Goal: Task Accomplishment & Management: Complete application form

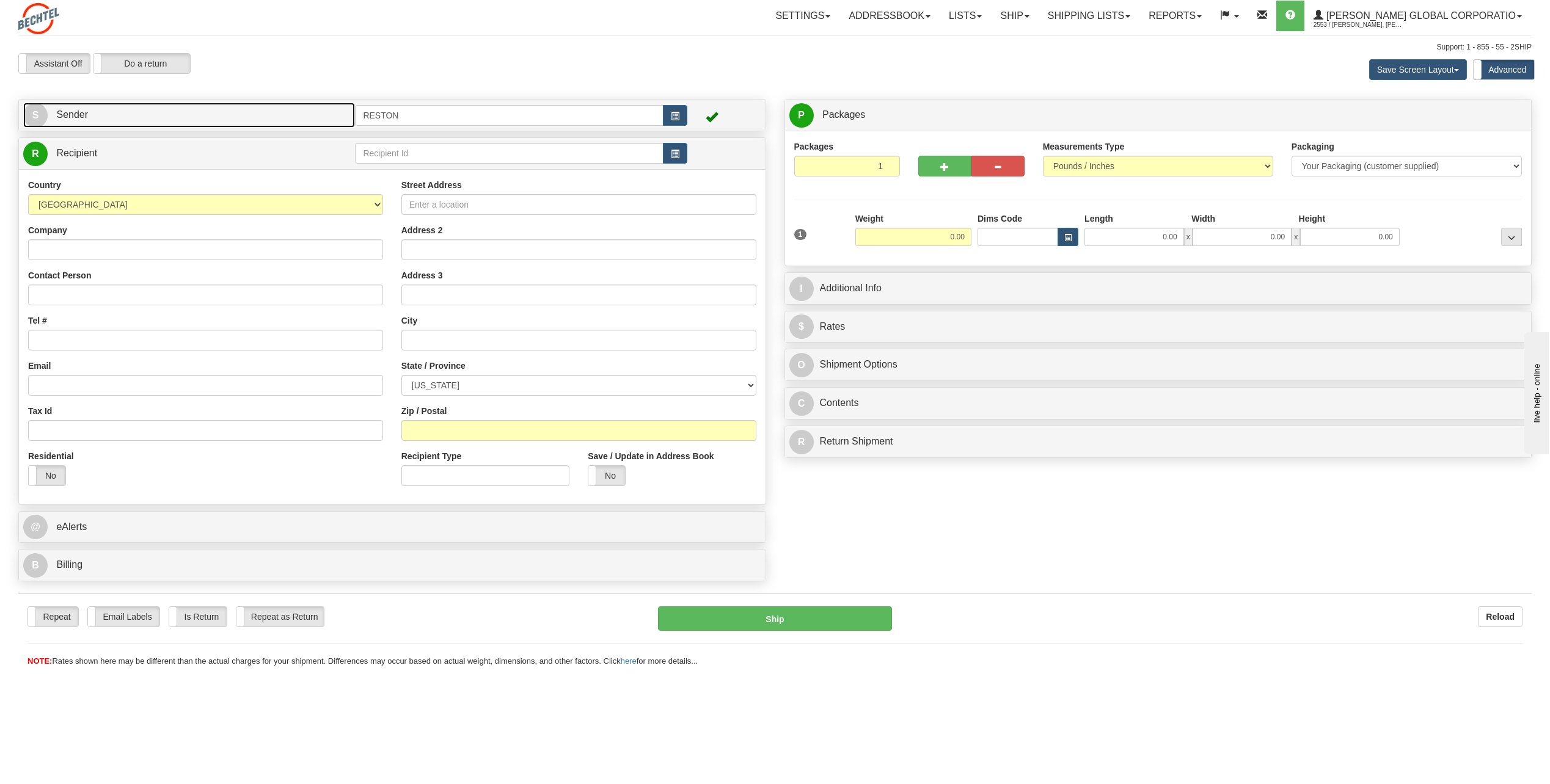
click at [80, 108] on link "S Sender" at bounding box center [189, 115] width 332 height 25
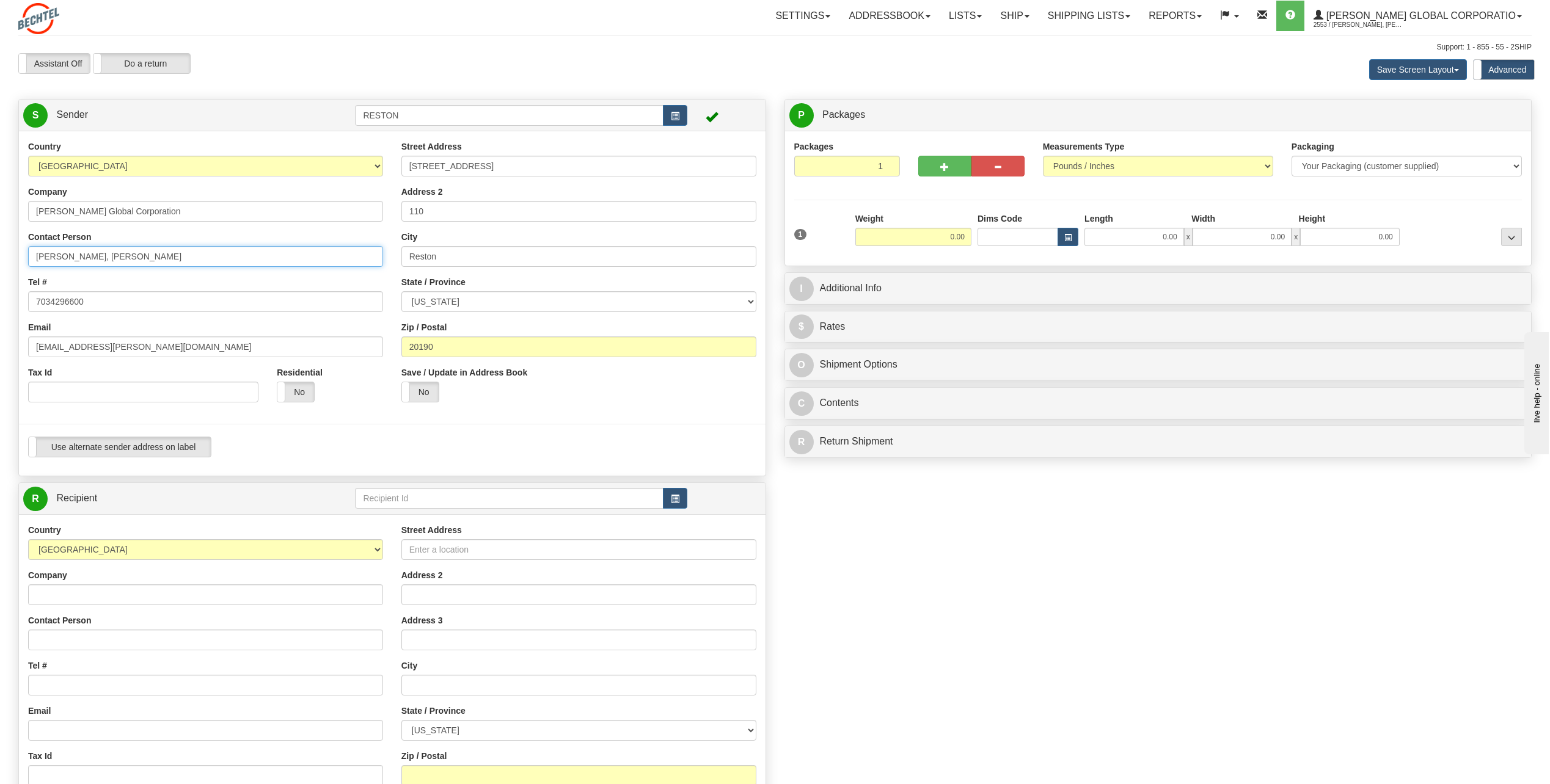
drag, startPoint x: 135, startPoint y: 252, endPoint x: 98, endPoint y: 257, distance: 37.3
click at [98, 257] on input "[PERSON_NAME], [PERSON_NAME]" at bounding box center [205, 256] width 355 height 21
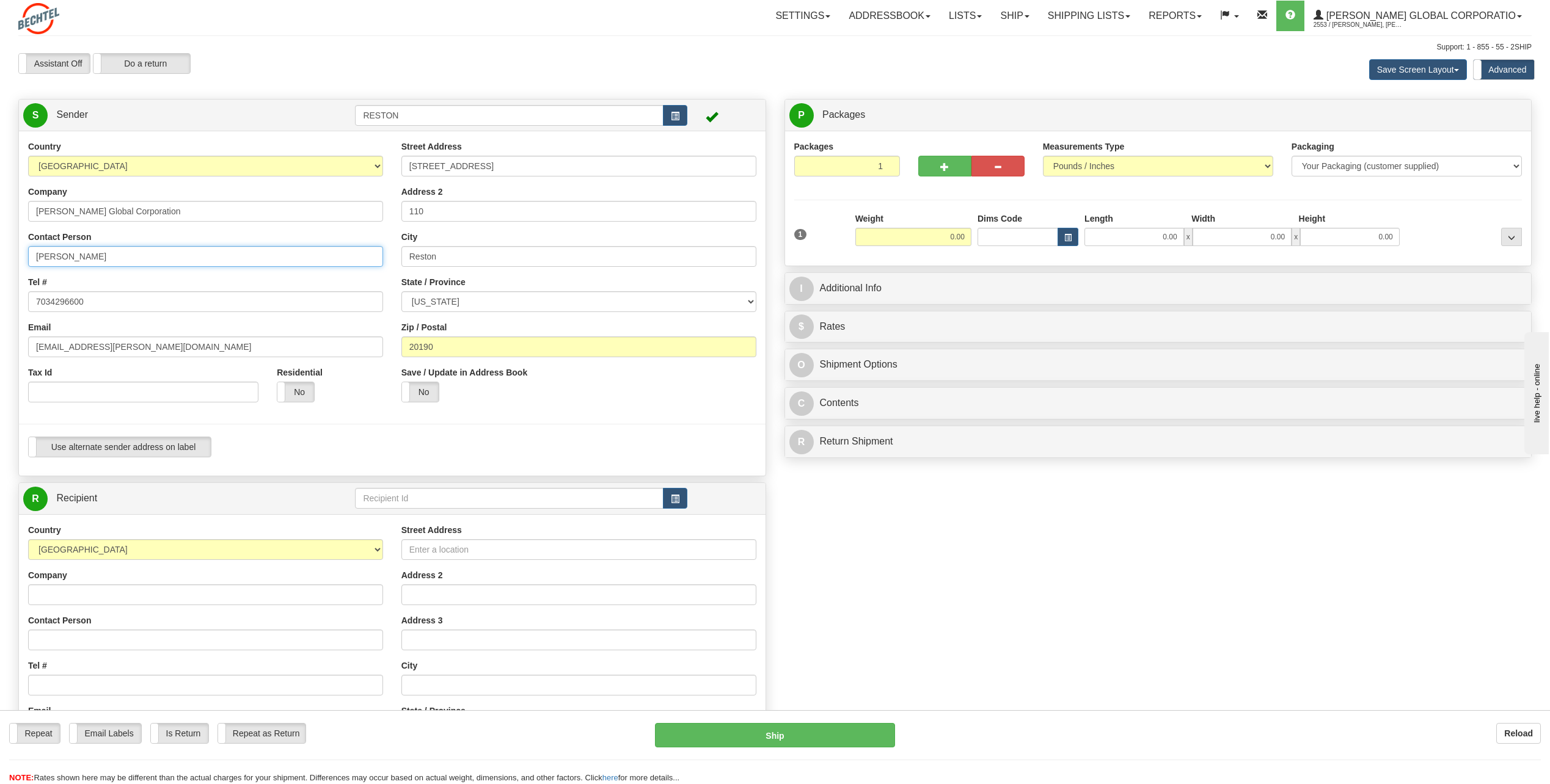
type input "[PERSON_NAME]"
click at [277, 633] on input "Contact Person" at bounding box center [205, 640] width 355 height 21
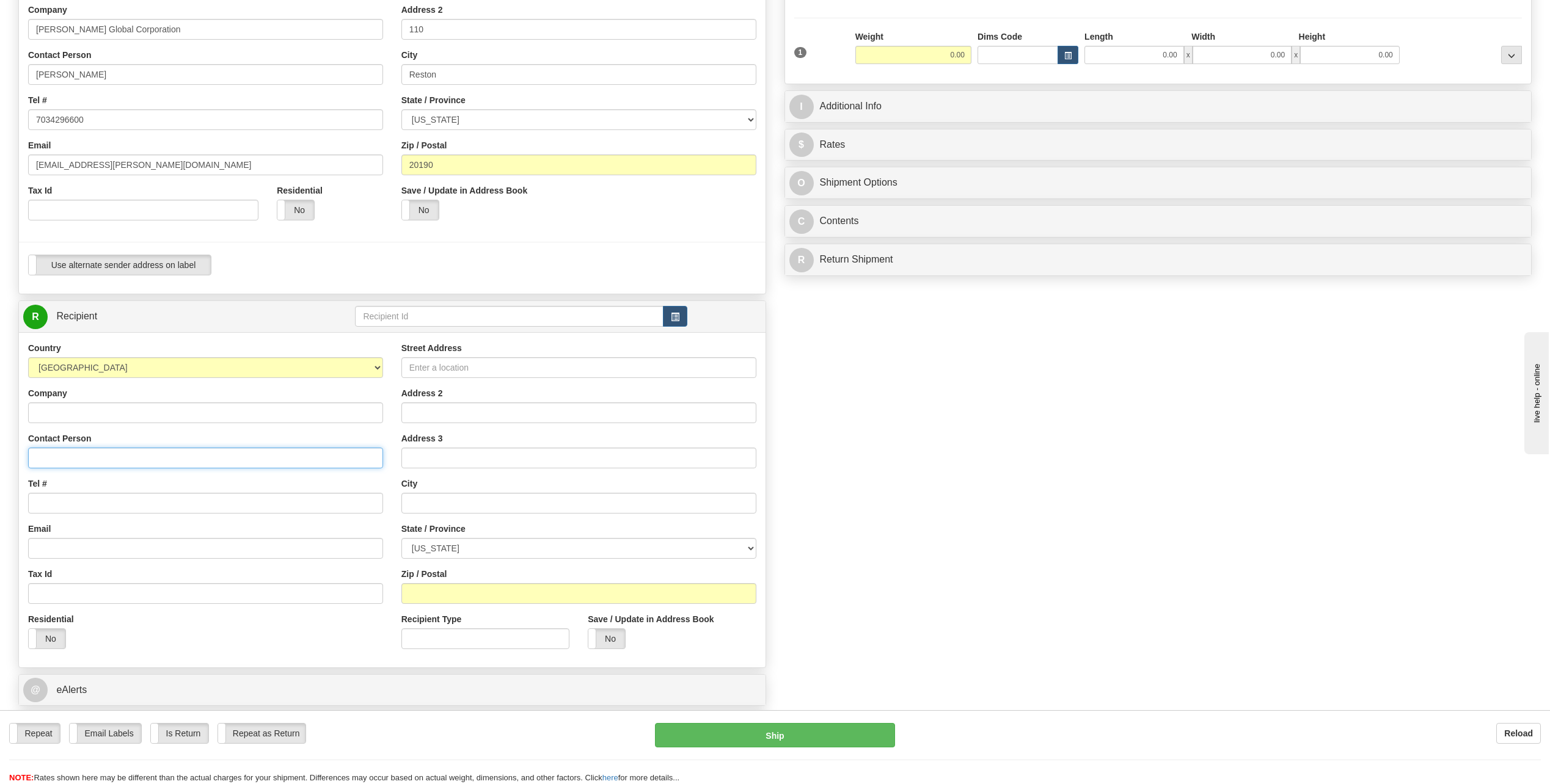
scroll to position [183, 0]
paste input "[PERSON_NAME]"
type input "[PERSON_NAME]"
click at [195, 509] on input "Tel #" at bounding box center [205, 502] width 355 height 21
paste input "[PHONE_NUMBER]"
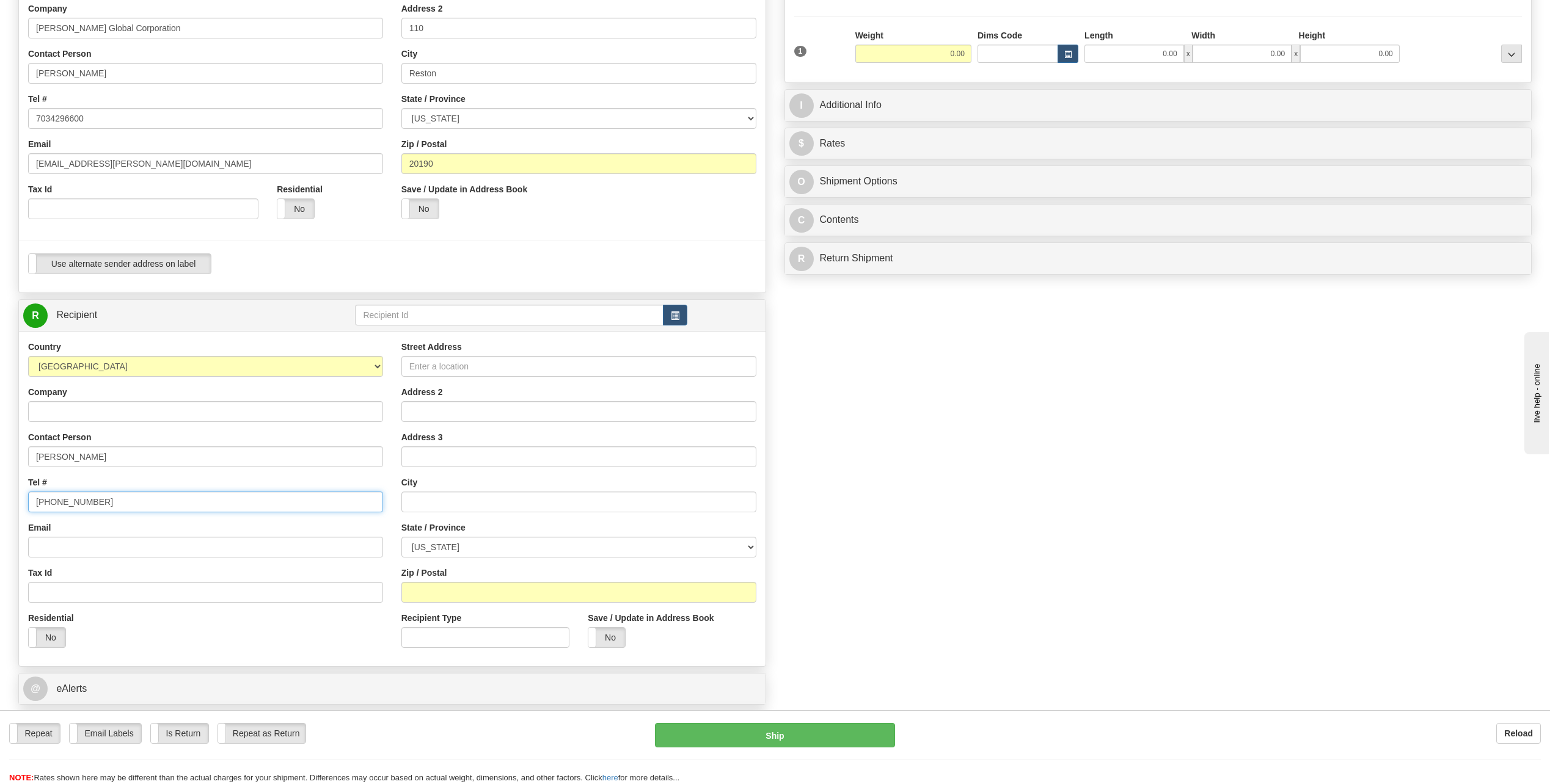
type input "[PHONE_NUMBER]"
click at [425, 368] on input "Street Address" at bounding box center [579, 366] width 355 height 21
paste input "[STREET_ADDRESS]"
type input "[STREET_ADDRESS]"
click at [76, 547] on input "Email" at bounding box center [205, 547] width 355 height 21
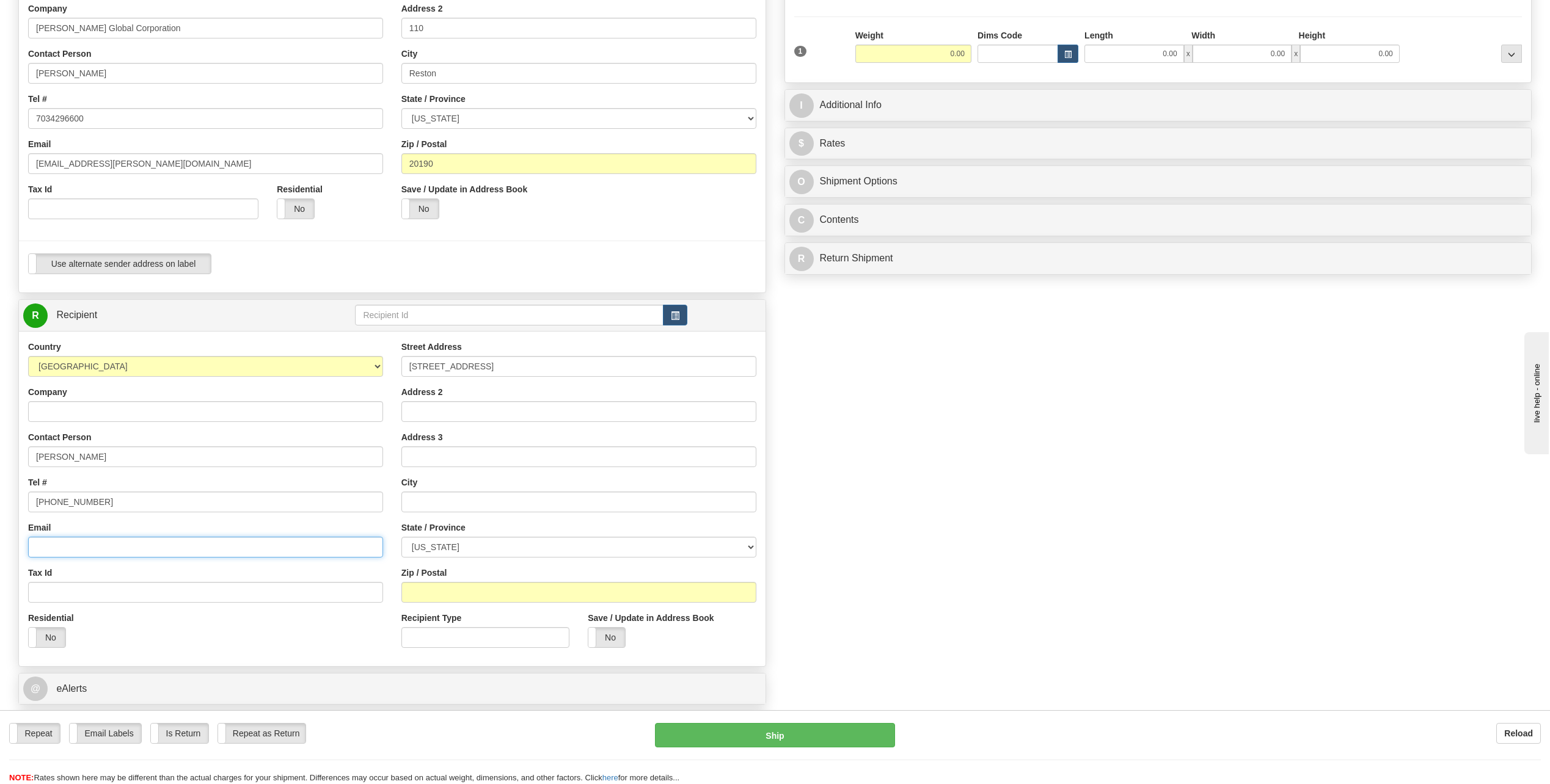
paste input "[EMAIL_ADDRESS][PERSON_NAME][DOMAIN_NAME]"
type input "[EMAIL_ADDRESS][PERSON_NAME][DOMAIN_NAME]"
click at [419, 502] on input "text" at bounding box center [579, 502] width 355 height 21
paste input "[PERSON_NAME]"
type input "[PERSON_NAME]"
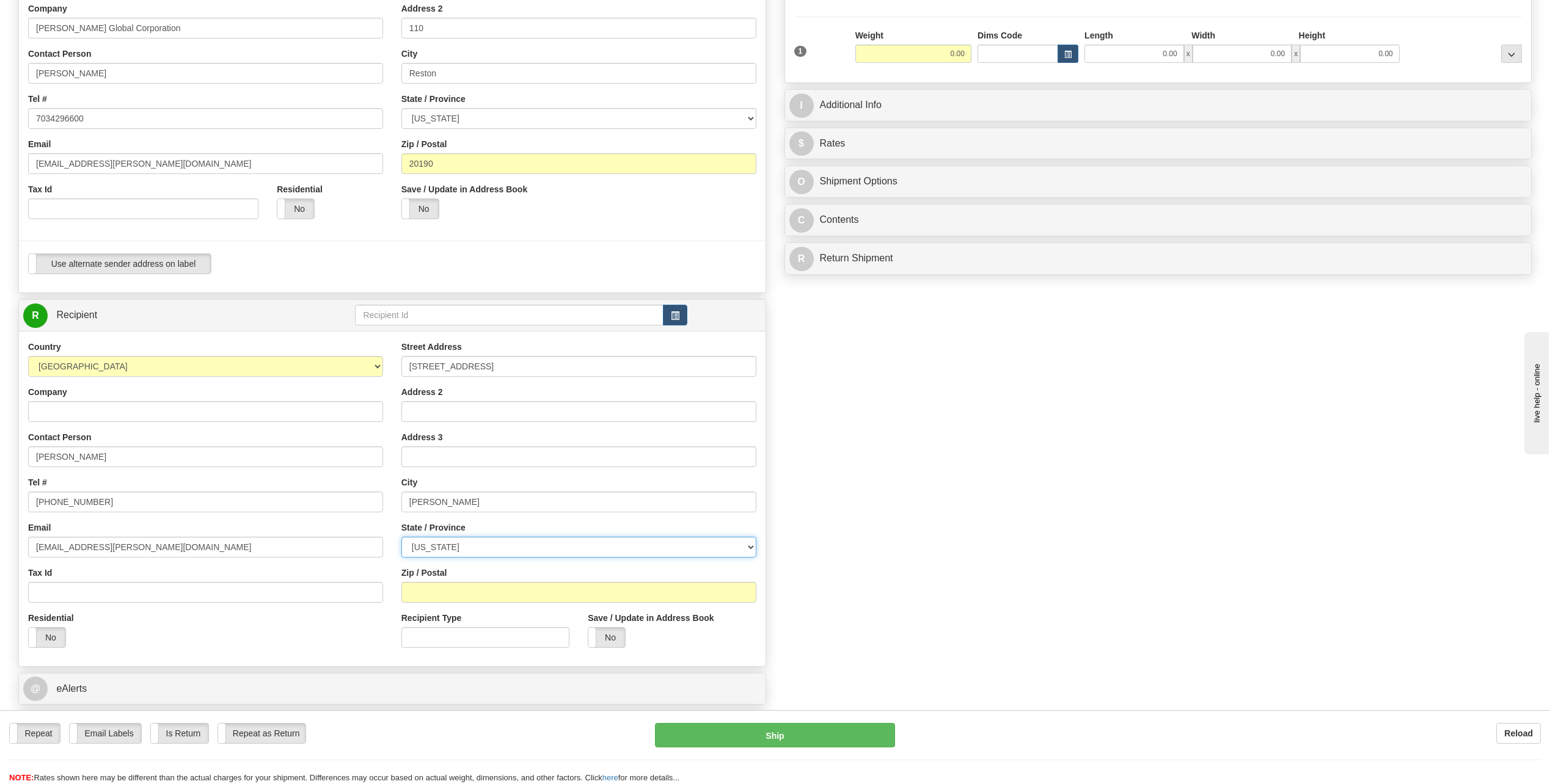
click at [441, 543] on select "[US_STATE] [US_STATE] [US_STATE] [US_STATE] Armed Forces America Armed Forces E…" at bounding box center [579, 547] width 355 height 21
select select "ME"
click at [401, 537] on select "[US_STATE] [US_STATE] [US_STATE] [US_STATE] Armed Forces America Armed Forces E…" at bounding box center [579, 547] width 355 height 21
paste input "04421"
type input "04421"
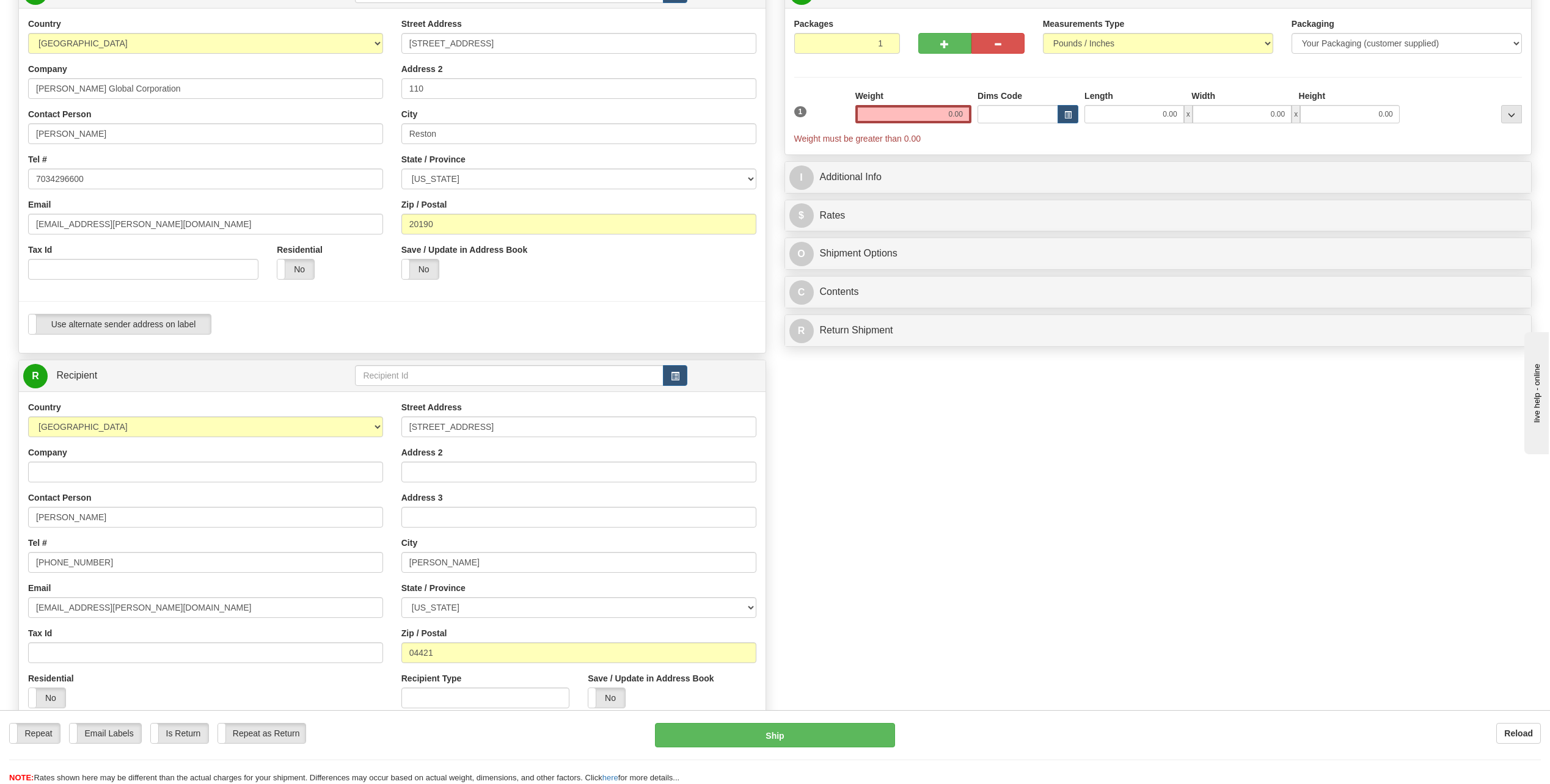
scroll to position [122, 0]
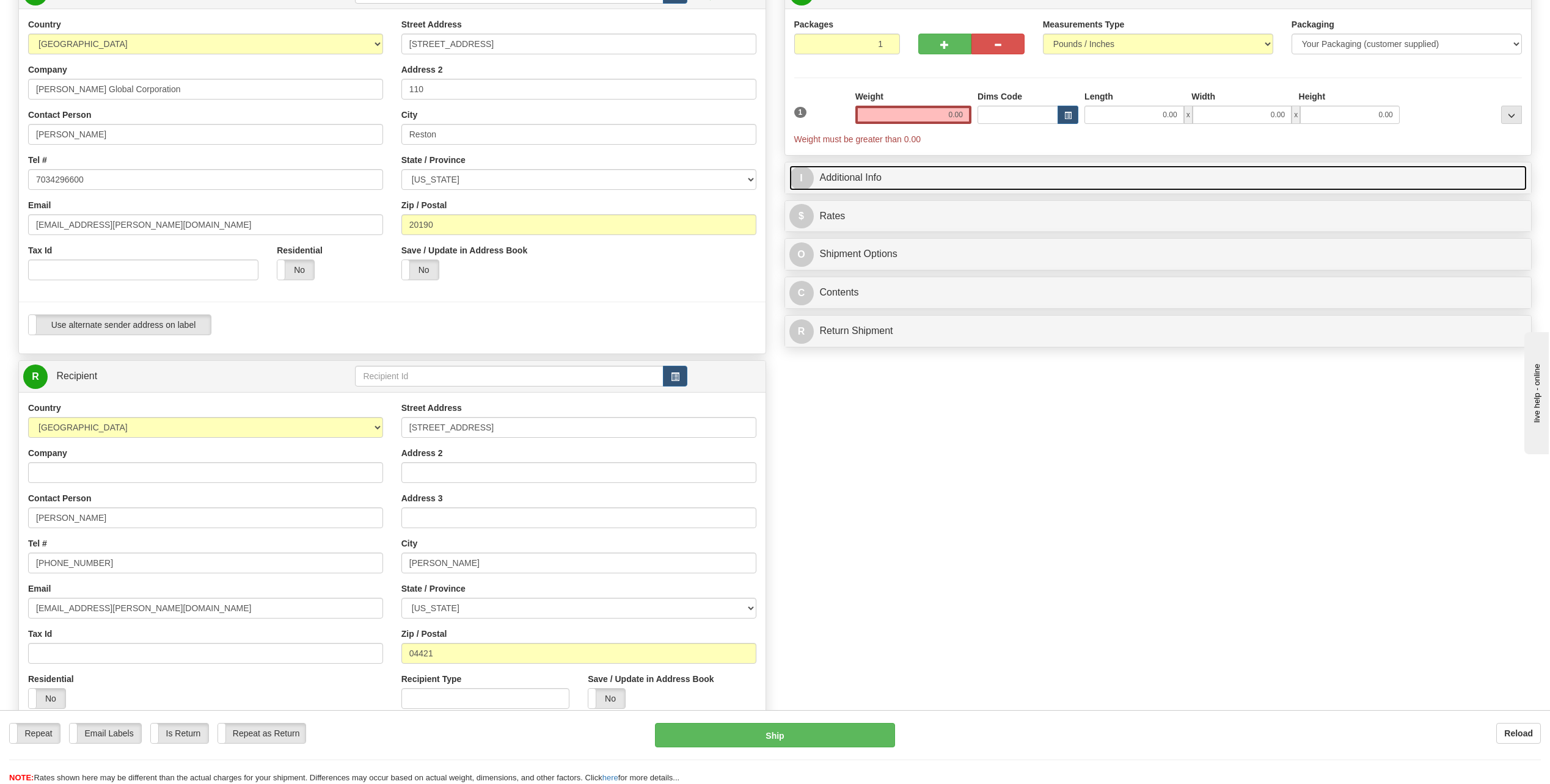
click at [894, 179] on link "I Additional Info" at bounding box center [1158, 178] width 738 height 25
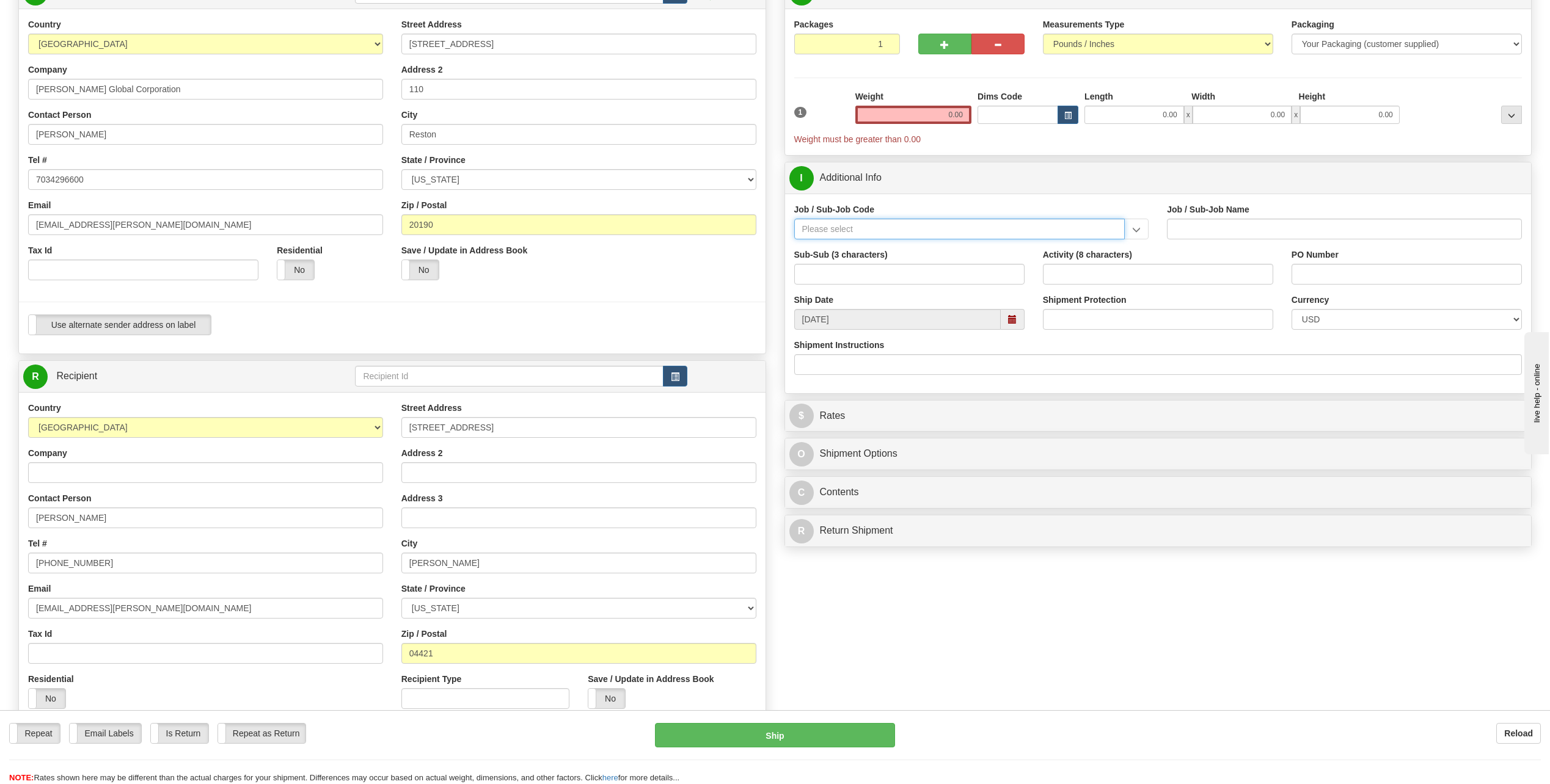
click at [847, 234] on input "Job / Sub-Job Code" at bounding box center [960, 229] width 331 height 21
paste input "50488-250"
type input "50488-250"
click at [915, 248] on div "50488-250" at bounding box center [956, 248] width 319 height 13
type input "IT-GEN. USER SERVICE - RESTON"
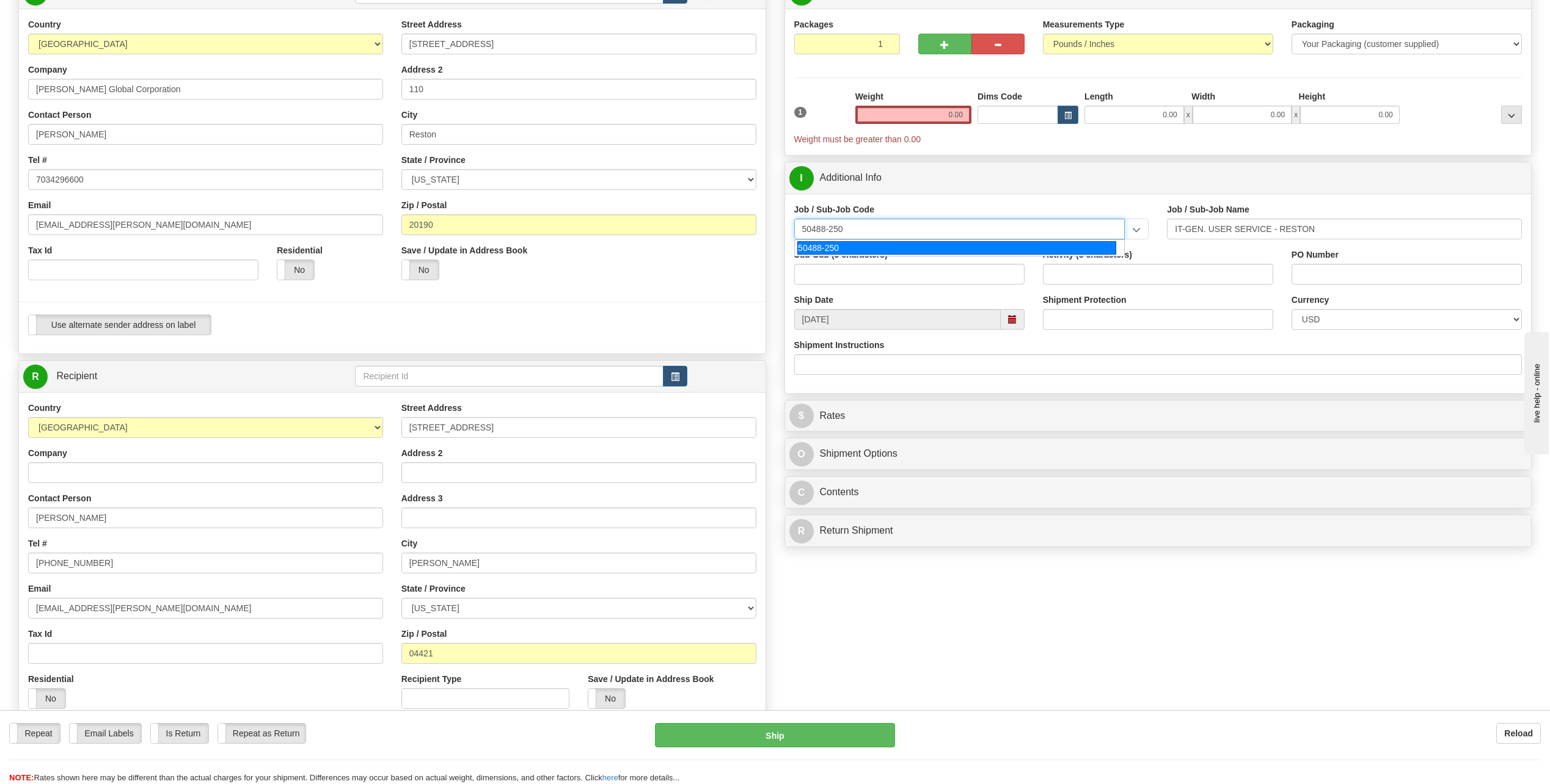
type input "50488-250"
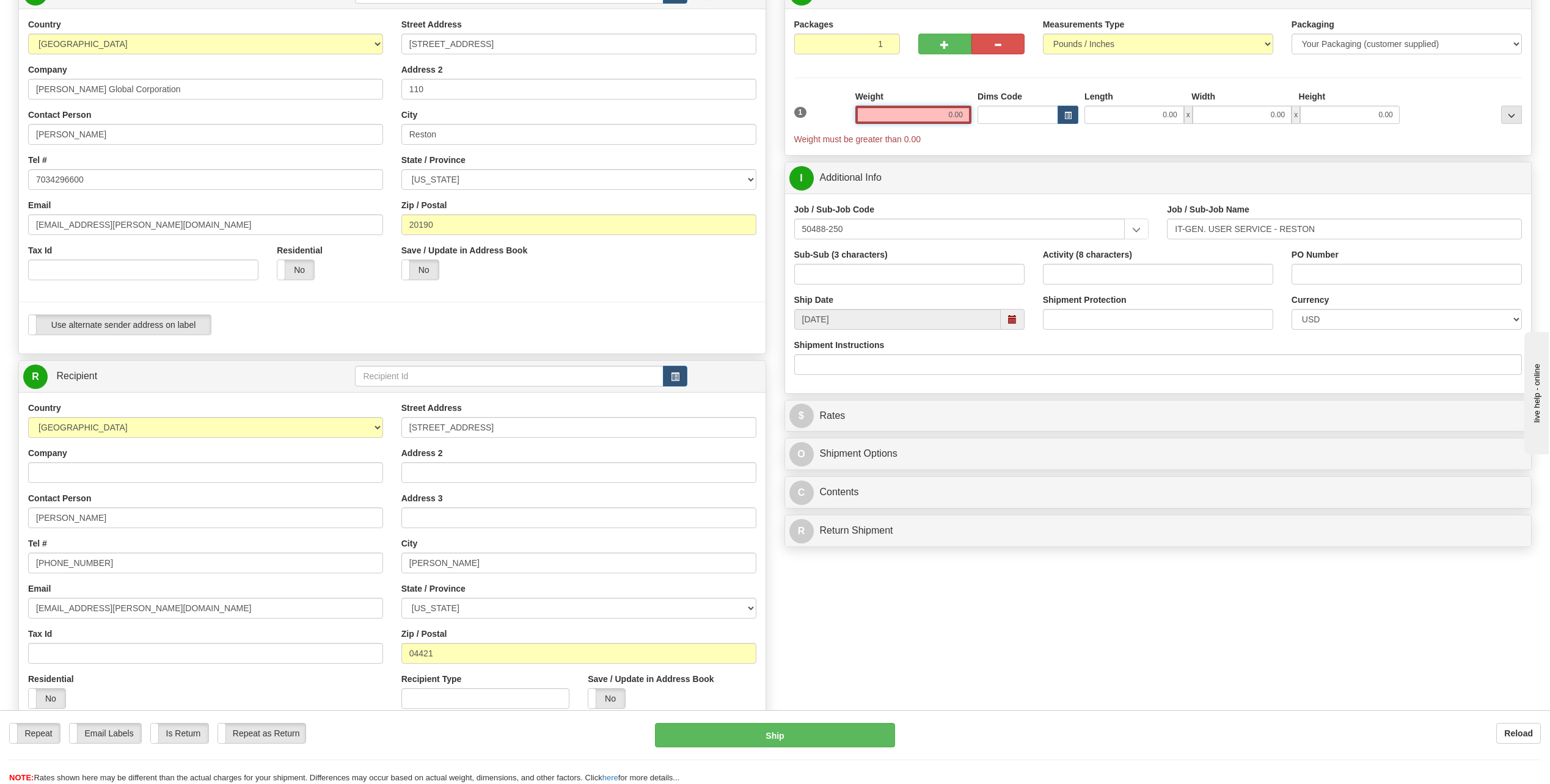
click at [939, 120] on input "0.00" at bounding box center [913, 115] width 116 height 19
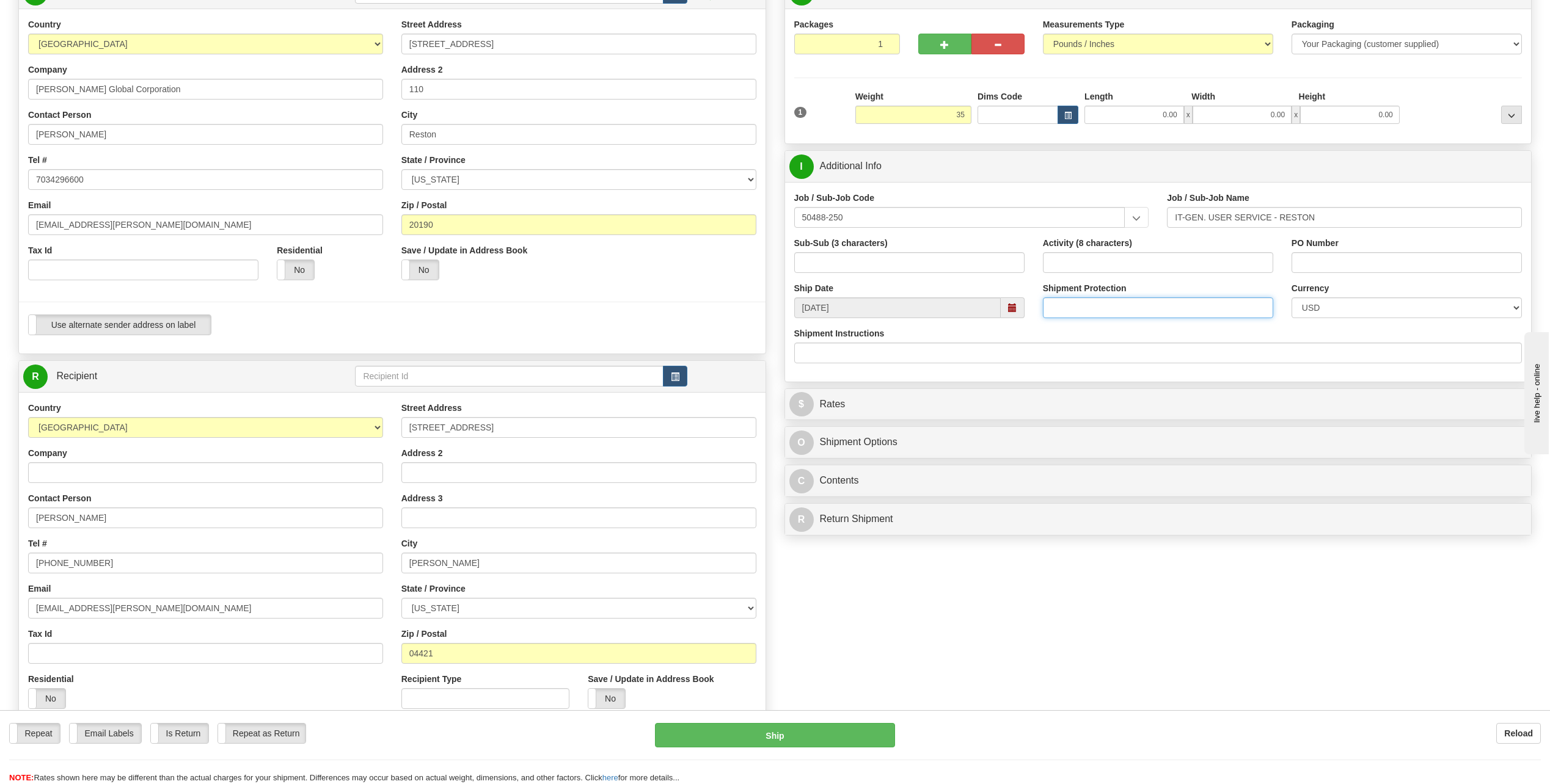
type input "35.00"
click at [1133, 310] on input "Shipment Protection" at bounding box center [1158, 308] width 230 height 21
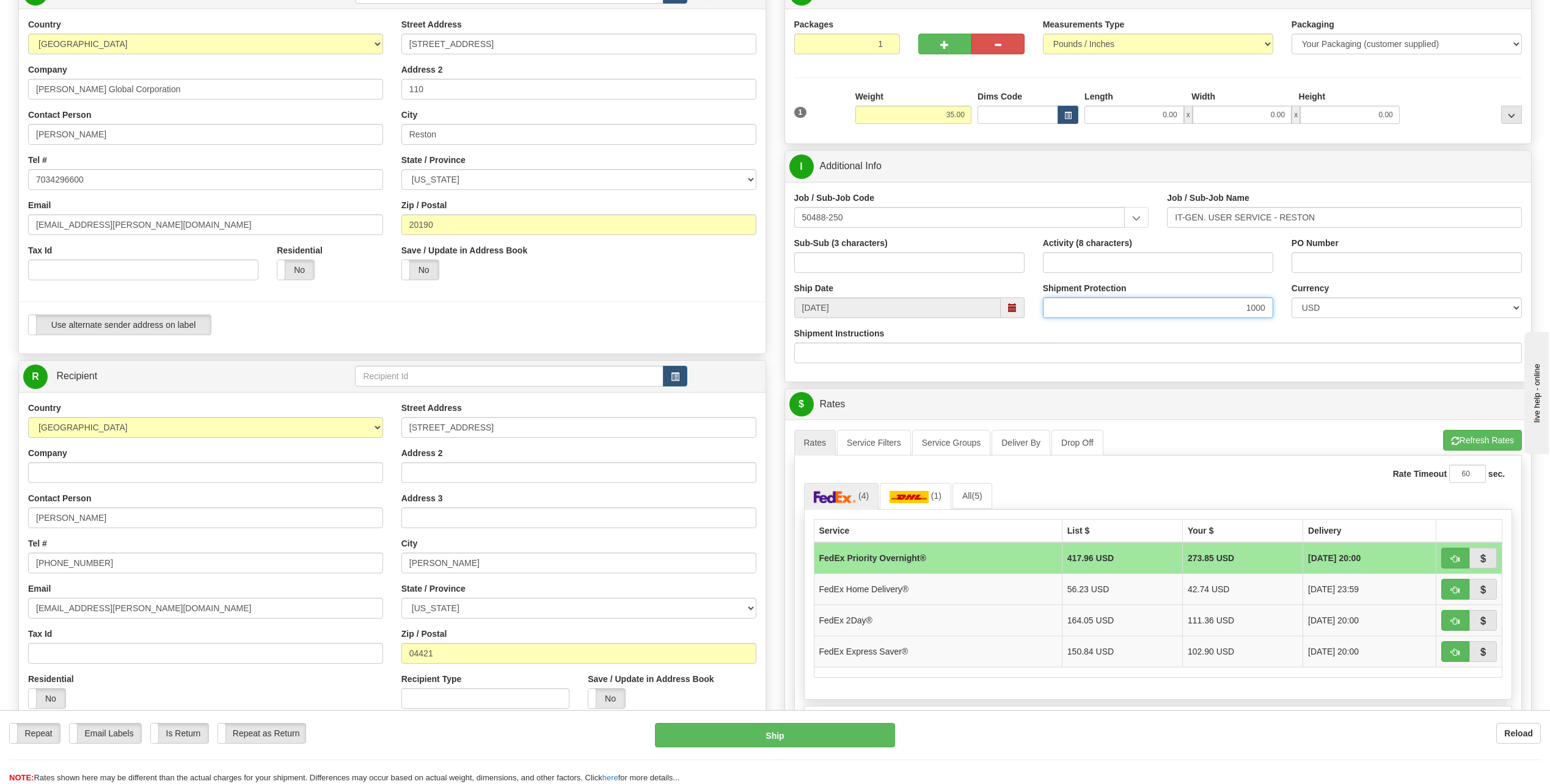
type input "1000"
click at [1451, 442] on span "button" at bounding box center [1455, 441] width 9 height 8
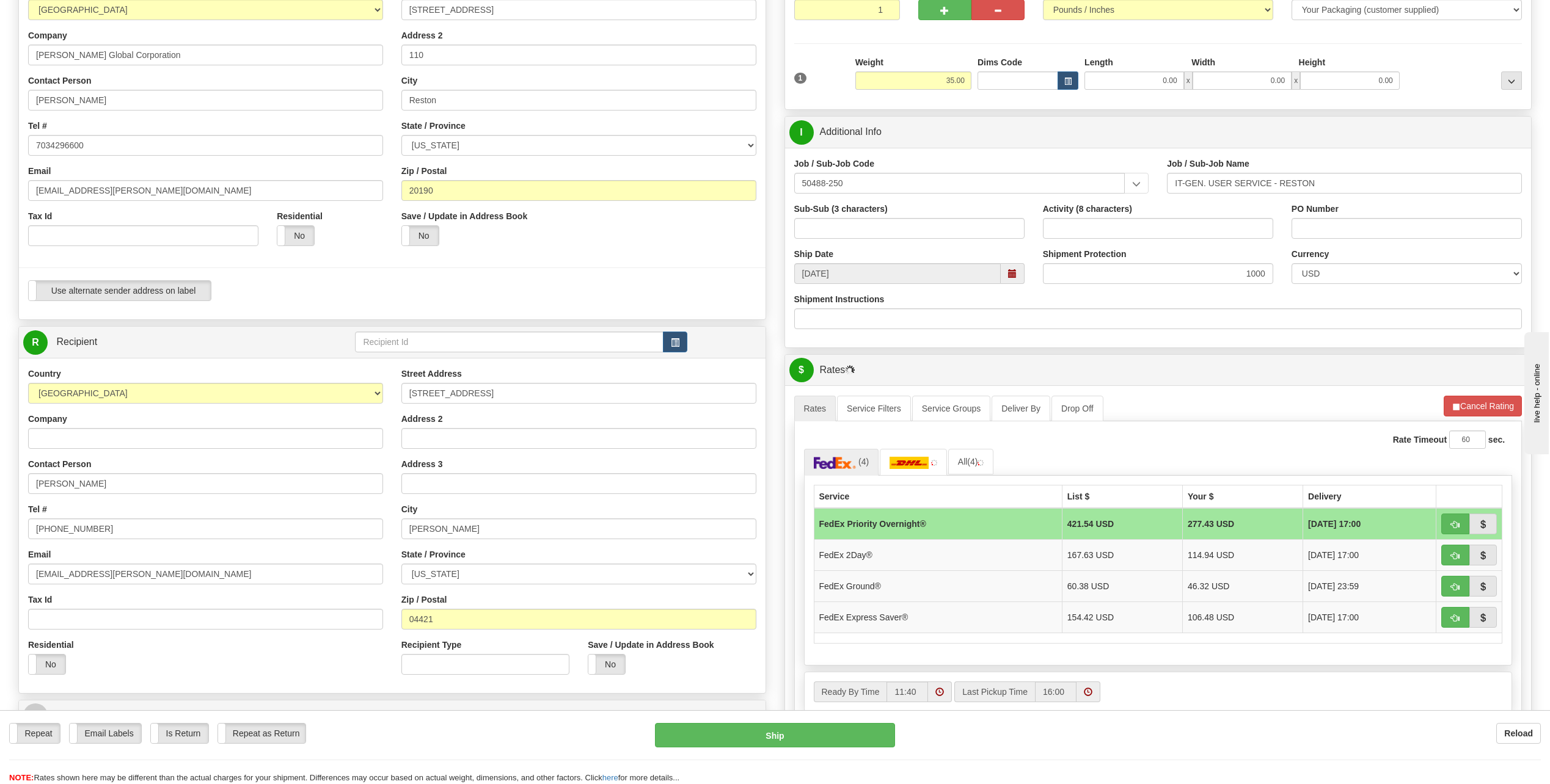
scroll to position [183, 0]
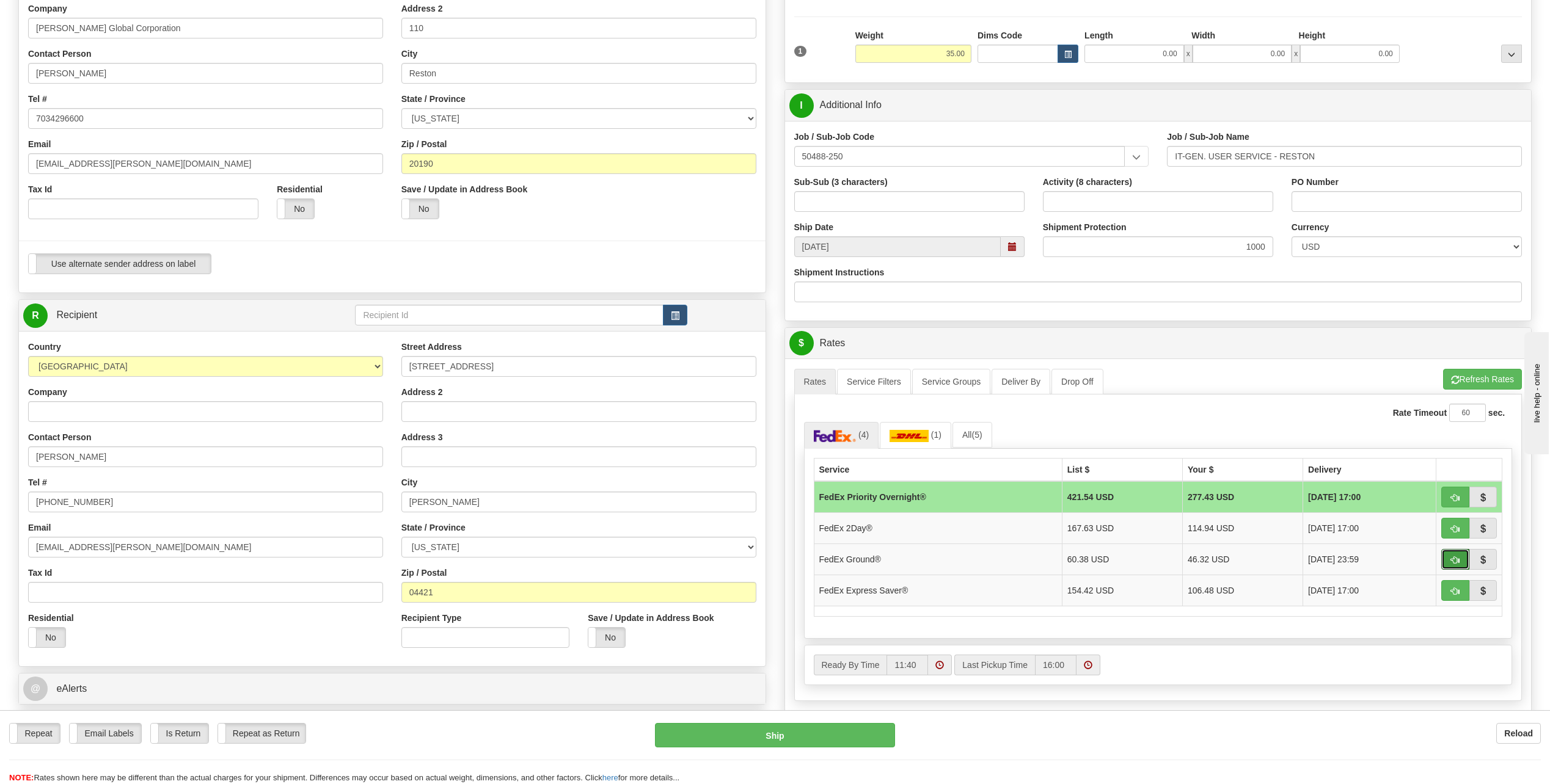
click at [1461, 561] on button "button" at bounding box center [1455, 559] width 28 height 21
type input "92"
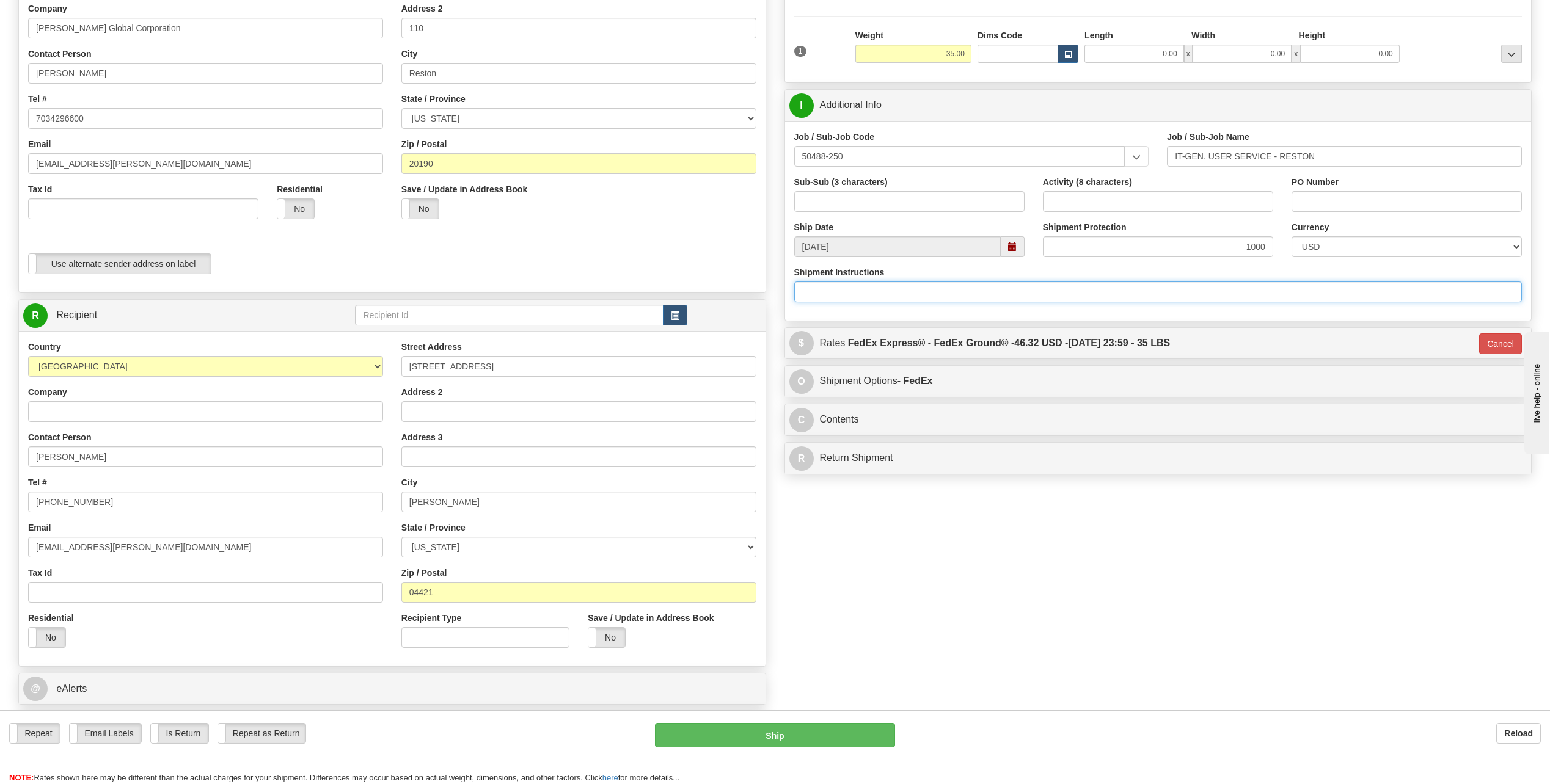
click at [990, 292] on input "Shipment Instructions" at bounding box center [1159, 292] width 728 height 21
type input "f"
click at [1064, 292] on input "fragile handle with care" at bounding box center [1159, 292] width 728 height 21
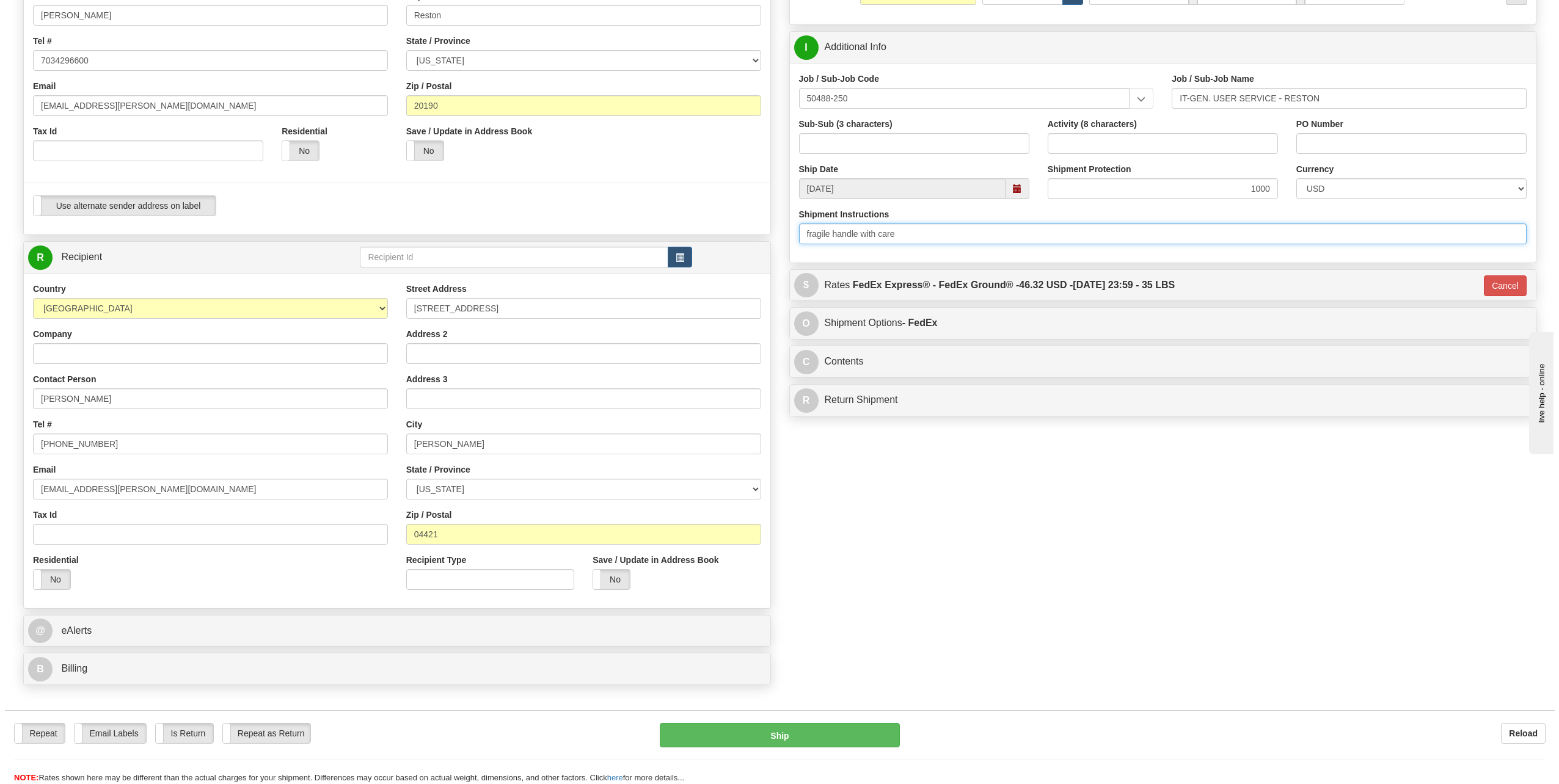
scroll to position [245, 0]
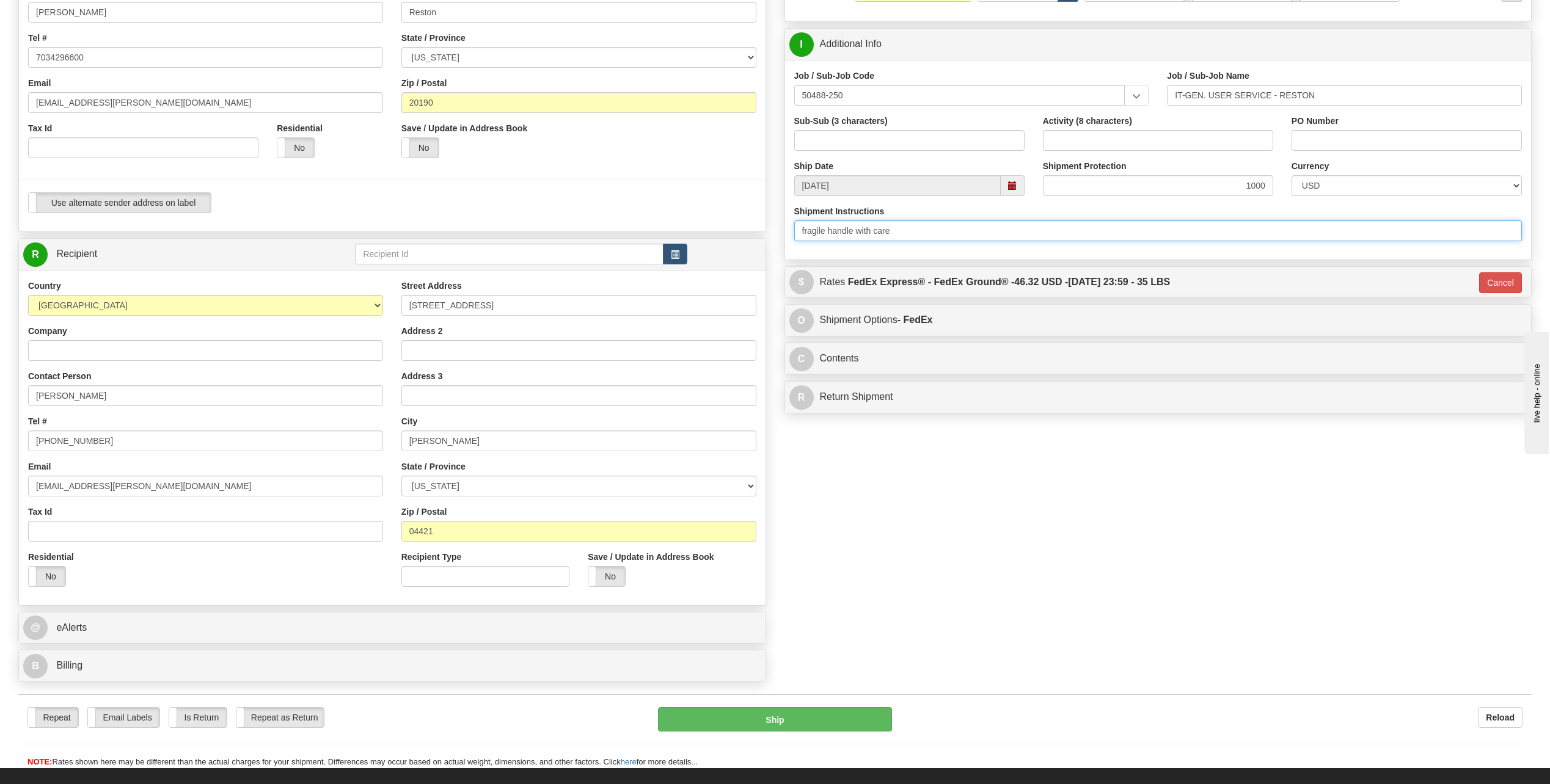
type input "fragile handle with care"
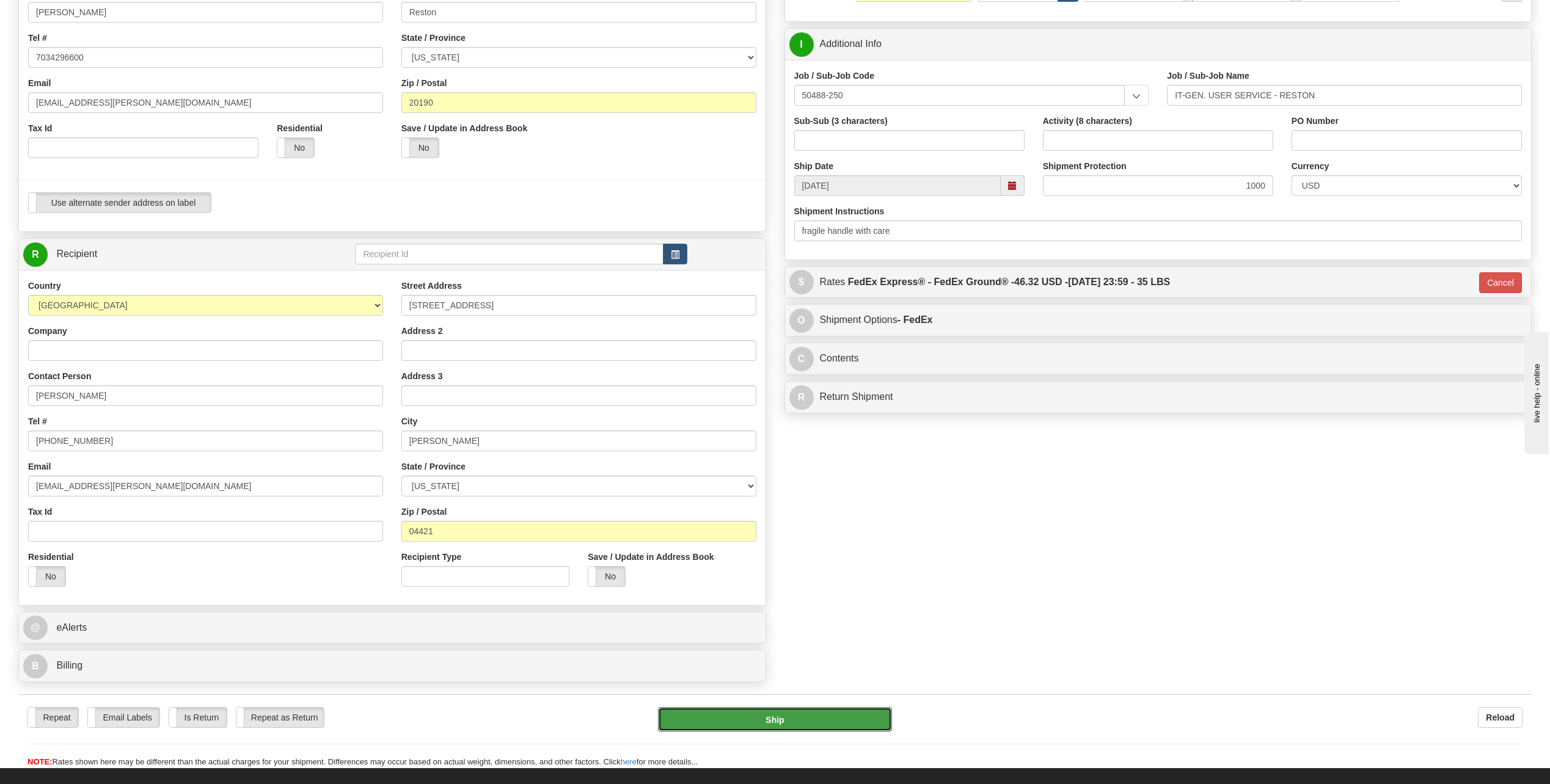
click at [783, 718] on button "Ship" at bounding box center [775, 719] width 234 height 25
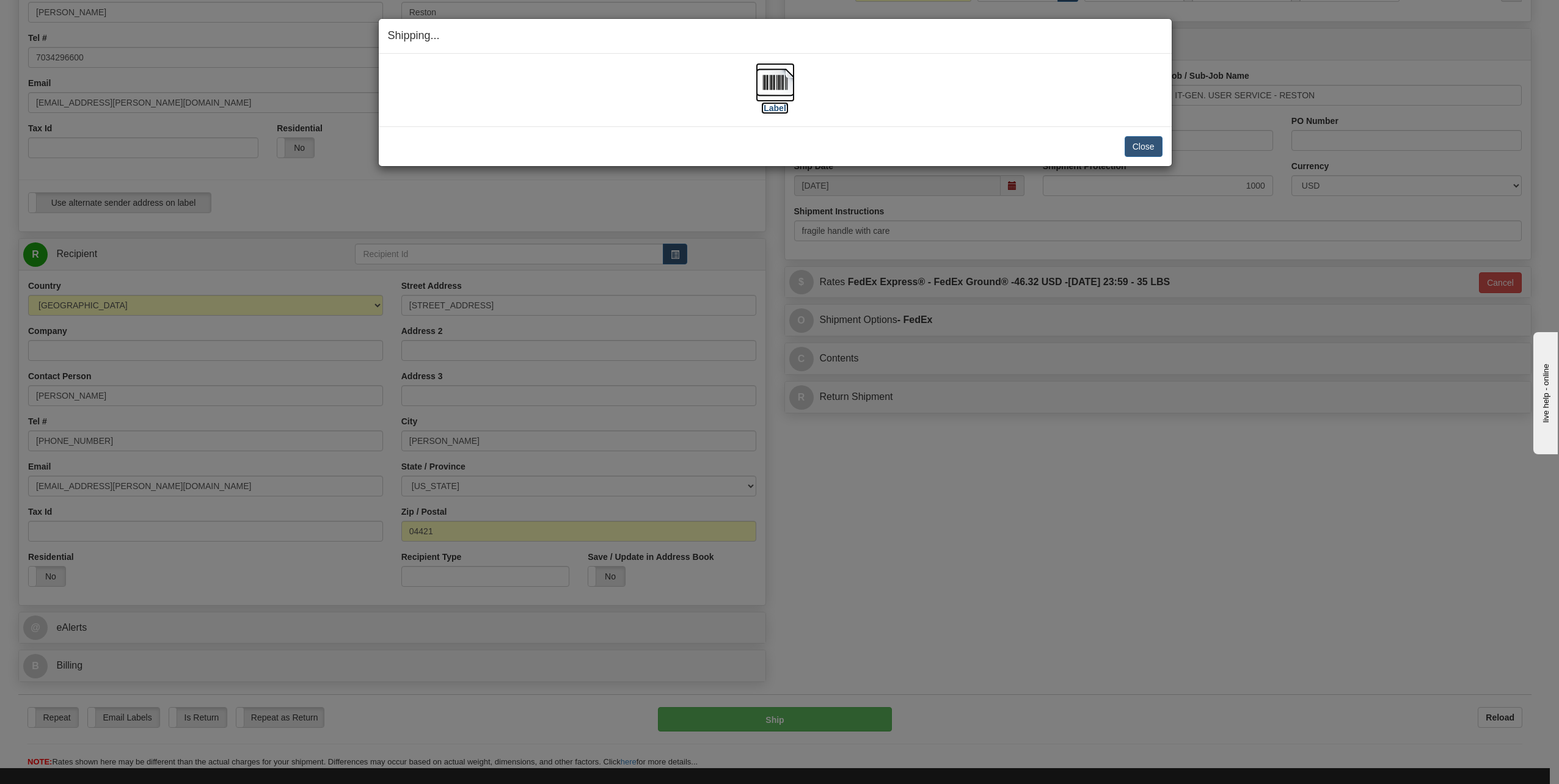
click at [780, 110] on label "[Label]" at bounding box center [775, 108] width 28 height 12
click at [1053, 562] on div "Shipping... Your SHIPMENT will EXPIRE in [Label] IMPORTANT NOTICE Embassy / Con…" at bounding box center [779, 392] width 1559 height 784
click at [1140, 146] on button "Close" at bounding box center [1143, 146] width 38 height 21
